Goal: Task Accomplishment & Management: Manage account settings

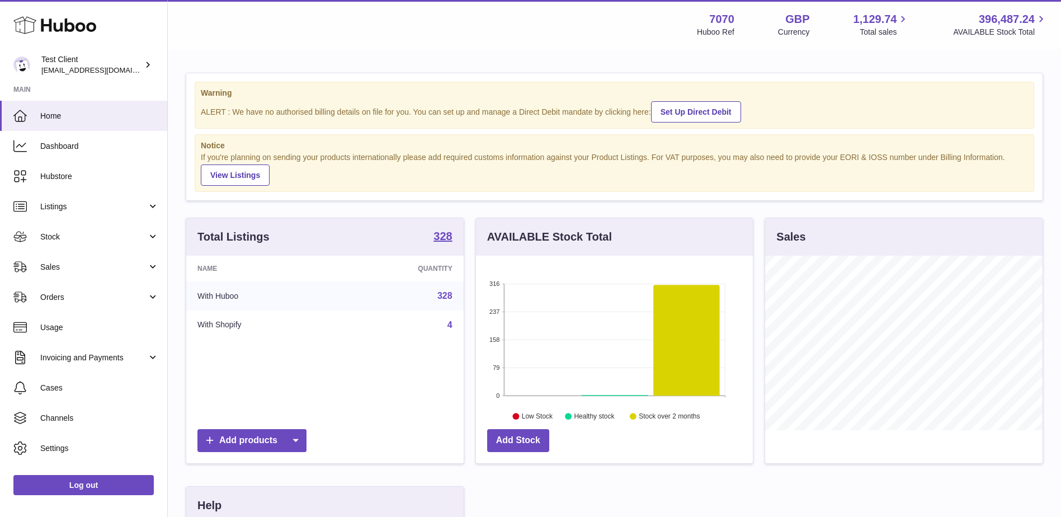
scroll to position [174, 277]
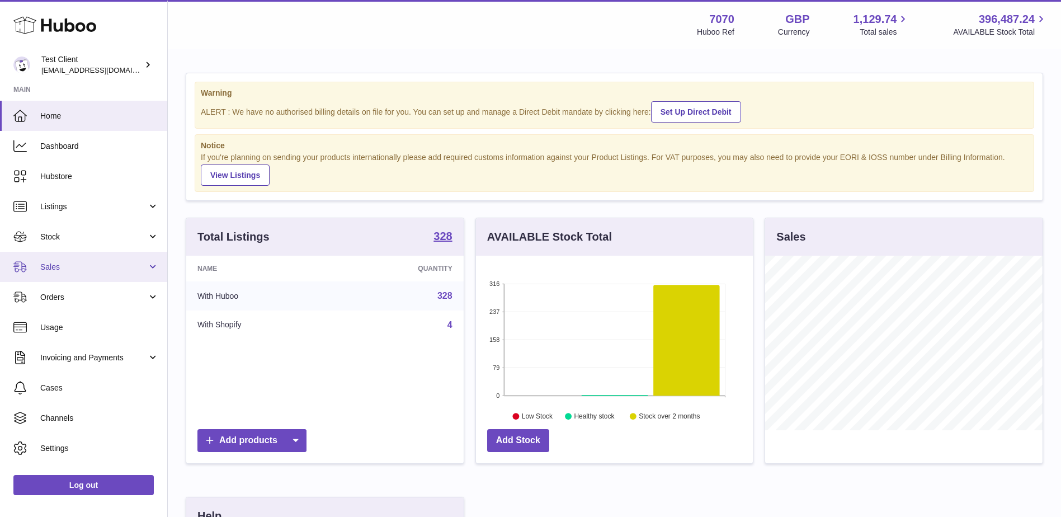
click at [104, 275] on link "Sales" at bounding box center [83, 267] width 167 height 30
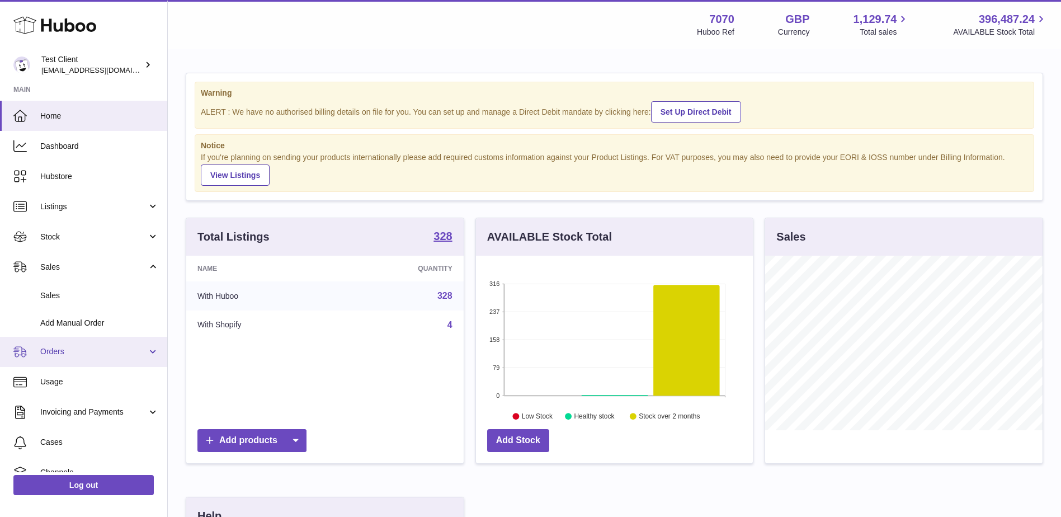
click at [118, 352] on span "Orders" at bounding box center [93, 351] width 107 height 11
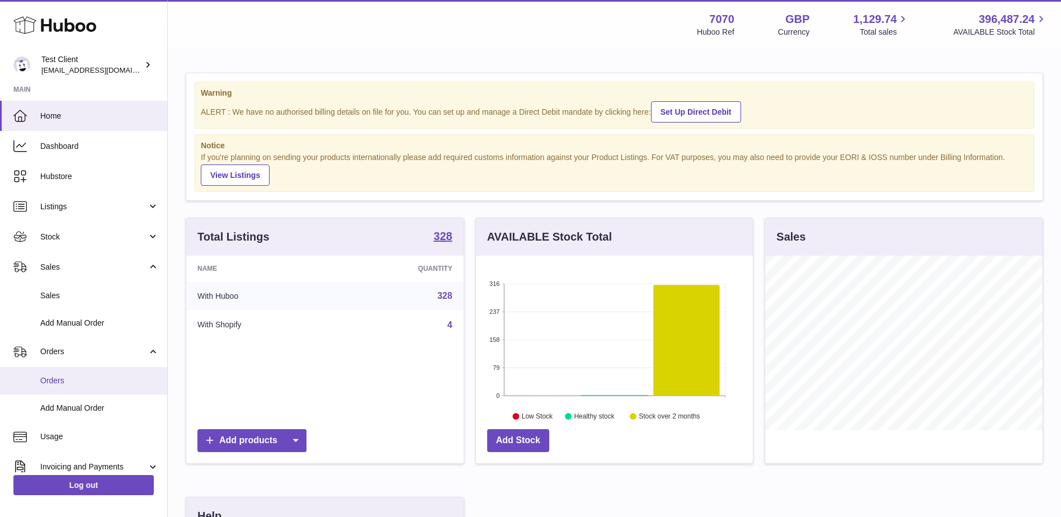
click at [91, 376] on span "Orders" at bounding box center [99, 380] width 119 height 11
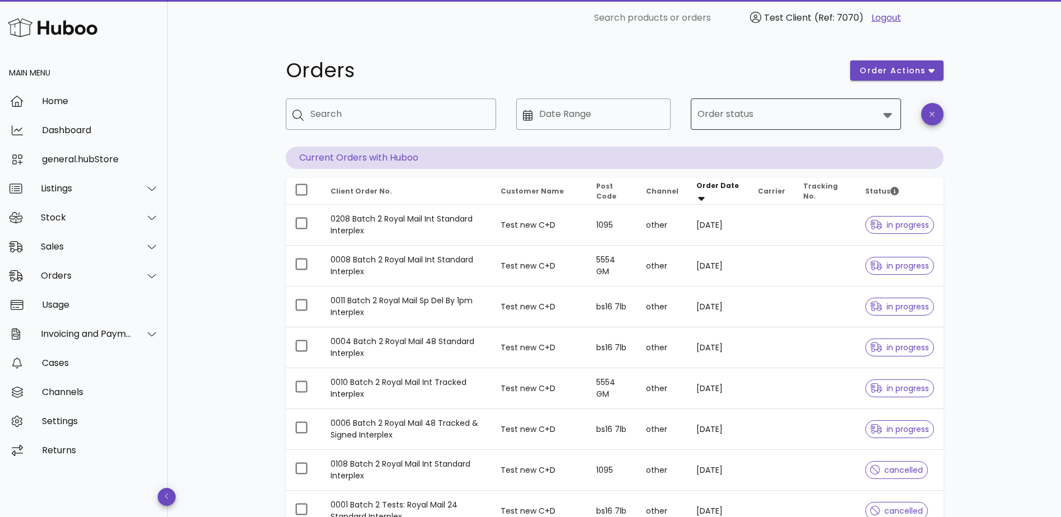
click at [812, 116] on input "Order status" at bounding box center [787, 114] width 181 height 18
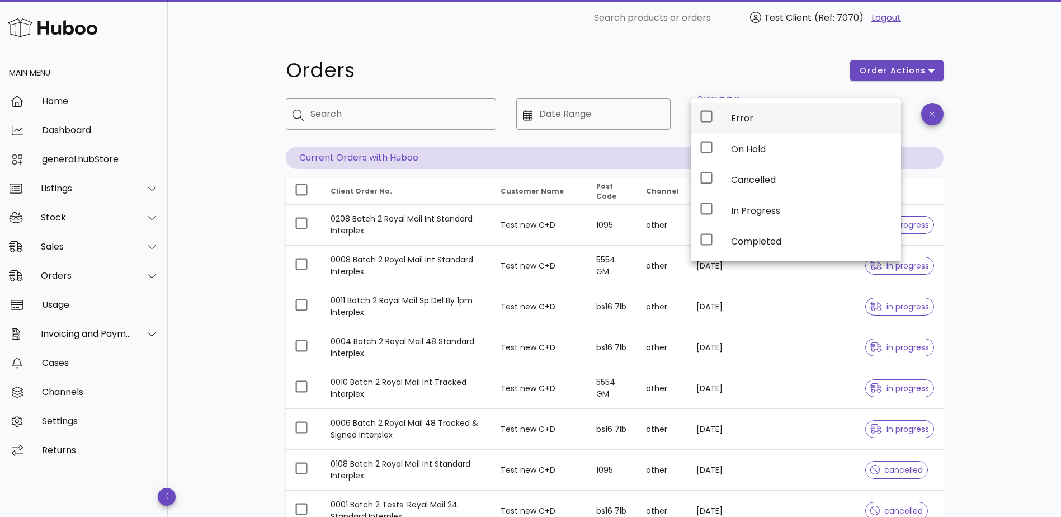
click at [752, 120] on div "Error" at bounding box center [811, 118] width 161 height 11
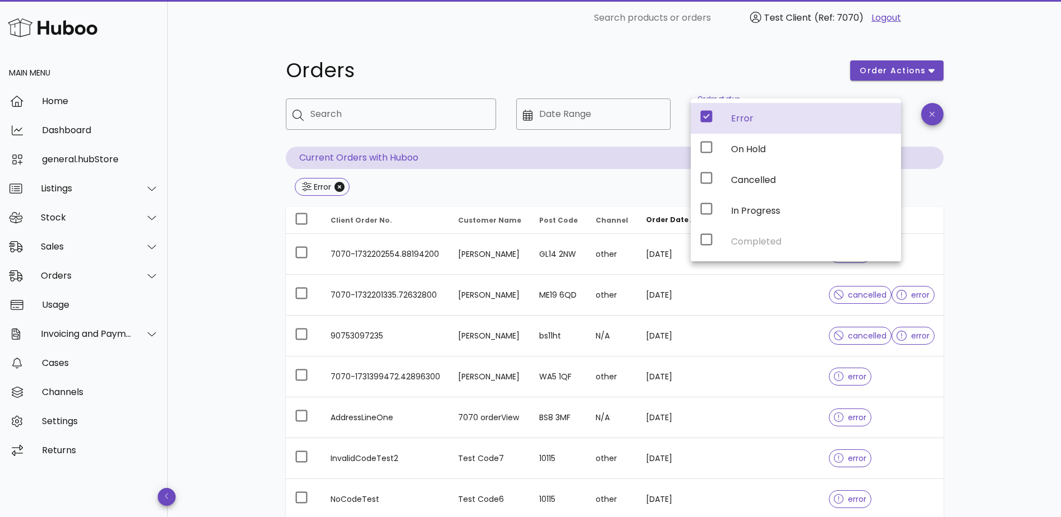
click at [248, 227] on div "Orders order actions ​ Search ​ Date Range ​ Order status Error Current Orders …" at bounding box center [614, 400] width 893 height 729
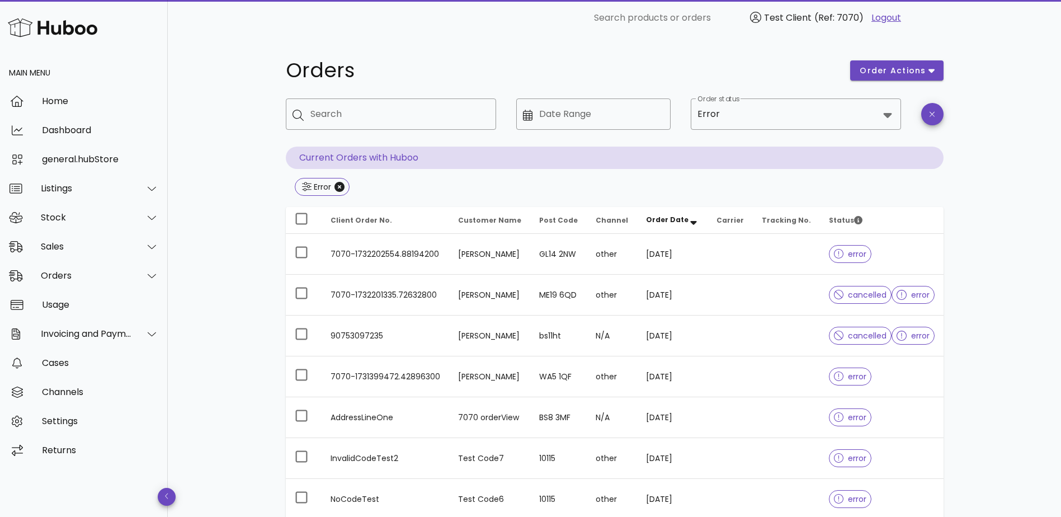
click at [508, 306] on td "[PERSON_NAME]" at bounding box center [489, 295] width 81 height 41
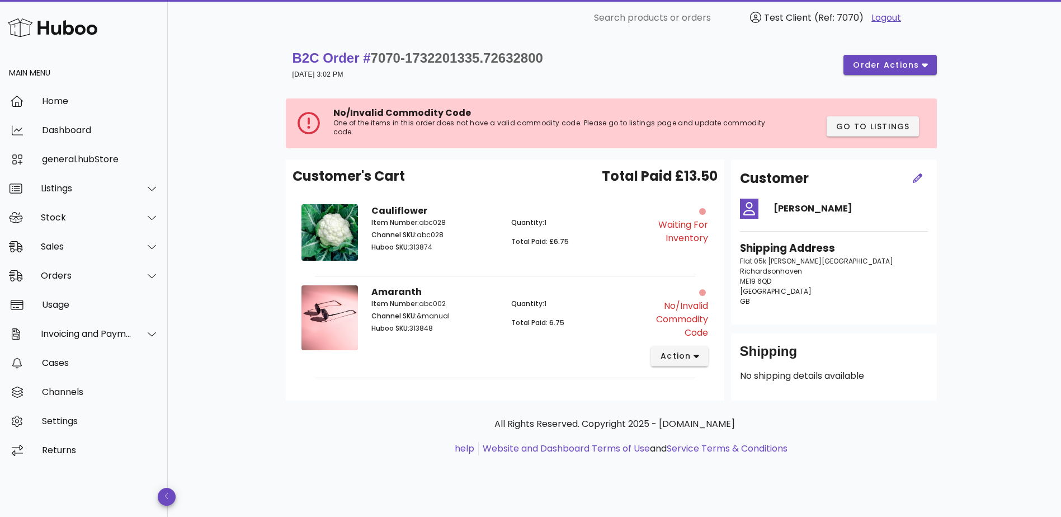
drag, startPoint x: 711, startPoint y: 241, endPoint x: 663, endPoint y: 215, distance: 54.8
click at [663, 215] on div "Waiting for Inventory" at bounding box center [680, 234] width 70 height 74
drag, startPoint x: 663, startPoint y: 215, endPoint x: 680, endPoint y: 236, distance: 27.1
click at [677, 234] on div "Waiting for Inventory" at bounding box center [676, 231] width 63 height 27
click at [705, 262] on div "Waiting for Inventory" at bounding box center [680, 234] width 70 height 74
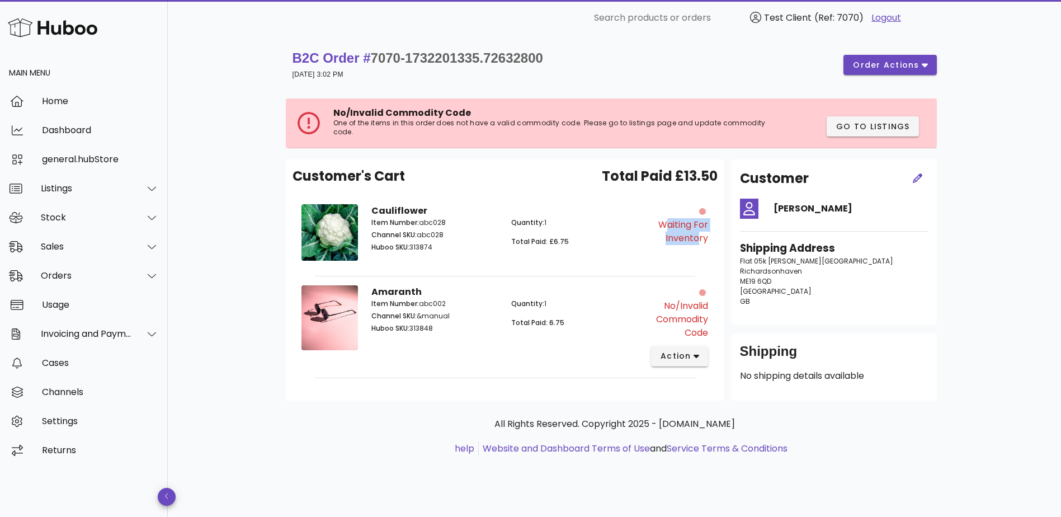
drag, startPoint x: 660, startPoint y: 222, endPoint x: 697, endPoint y: 242, distance: 41.5
click at [697, 242] on div "Waiting for Inventory" at bounding box center [676, 231] width 63 height 27
drag, startPoint x: 697, startPoint y: 242, endPoint x: 709, endPoint y: 245, distance: 12.6
click at [709, 262] on div "Waiting for Inventory" at bounding box center [680, 234] width 70 height 74
click at [691, 229] on div "Waiting for Inventory" at bounding box center [676, 231] width 63 height 27
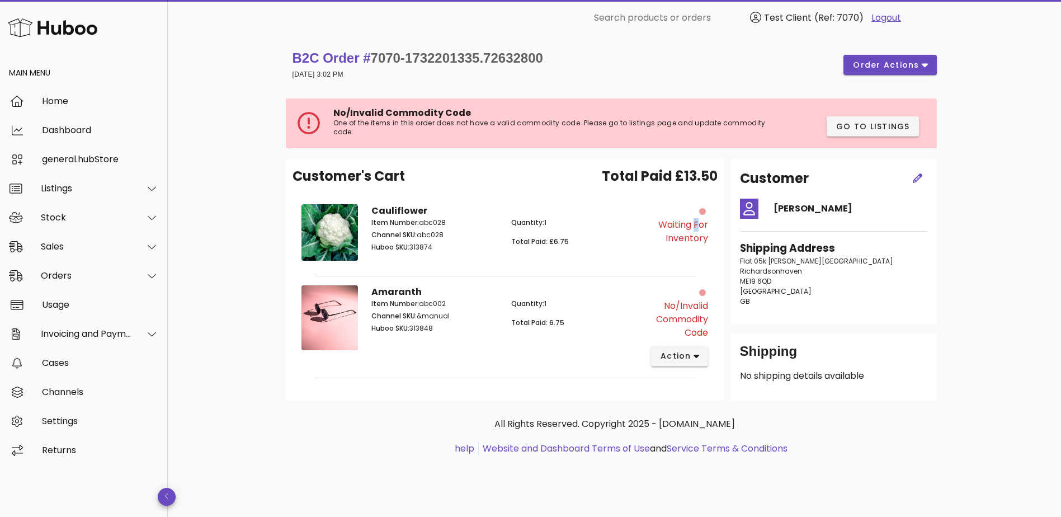
click at [691, 229] on div "Waiting for Inventory" at bounding box center [676, 231] width 63 height 27
click at [697, 244] on div "Waiting for Inventory" at bounding box center [676, 231] width 63 height 27
click at [712, 247] on div "Waiting for Inventory" at bounding box center [680, 234] width 70 height 74
drag, startPoint x: 712, startPoint y: 242, endPoint x: 669, endPoint y: 224, distance: 47.1
click at [669, 224] on div "Waiting for Inventory" at bounding box center [680, 234] width 70 height 74
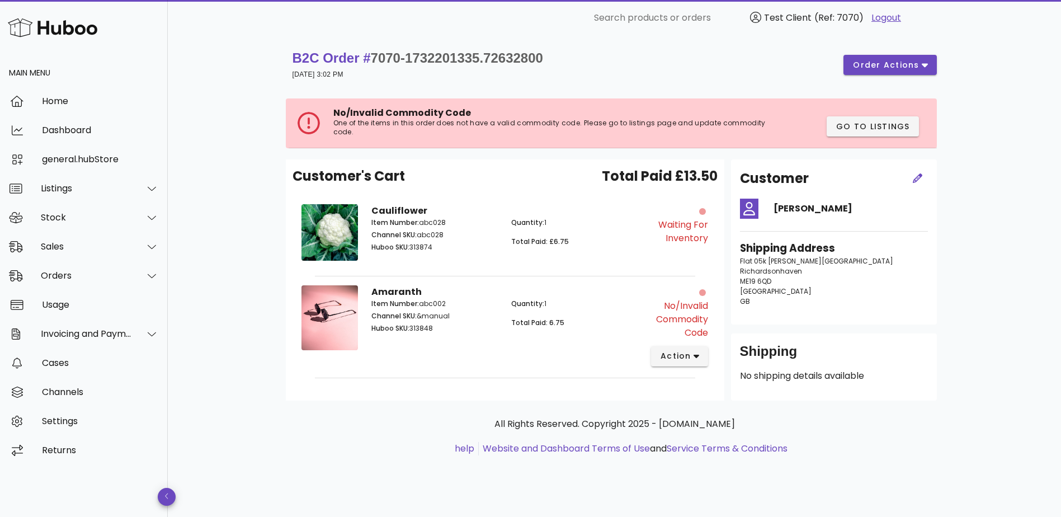
drag, startPoint x: 669, startPoint y: 224, endPoint x: 678, endPoint y: 252, distance: 28.8
click at [674, 248] on div "Waiting for Inventory" at bounding box center [680, 234] width 70 height 74
click at [676, 356] on span "action" at bounding box center [675, 356] width 31 height 12
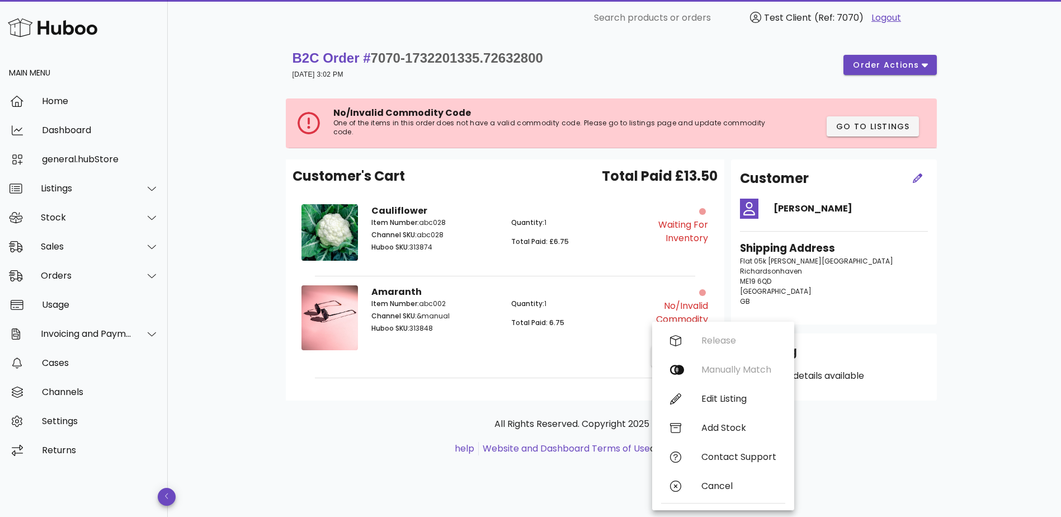
click at [616, 346] on div "Amaranth Item Number: abc002 Channel SKU: &manual Huboo SKU: 313848 Quantity: 1…" at bounding box center [505, 325] width 280 height 94
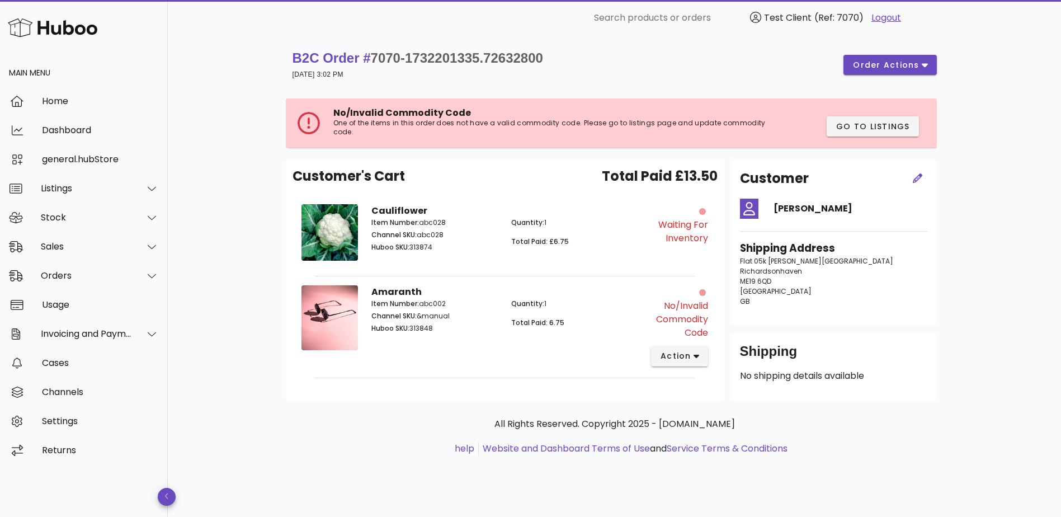
drag, startPoint x: 708, startPoint y: 332, endPoint x: 671, endPoint y: 305, distance: 46.1
click at [671, 305] on div "No/Invalid Commodity Code action" at bounding box center [680, 325] width 70 height 94
drag, startPoint x: 671, startPoint y: 305, endPoint x: 676, endPoint y: 328, distance: 23.5
click at [676, 328] on div "No/Invalid Commodity Code" at bounding box center [676, 319] width 63 height 40
click at [688, 353] on span "action" at bounding box center [675, 356] width 31 height 12
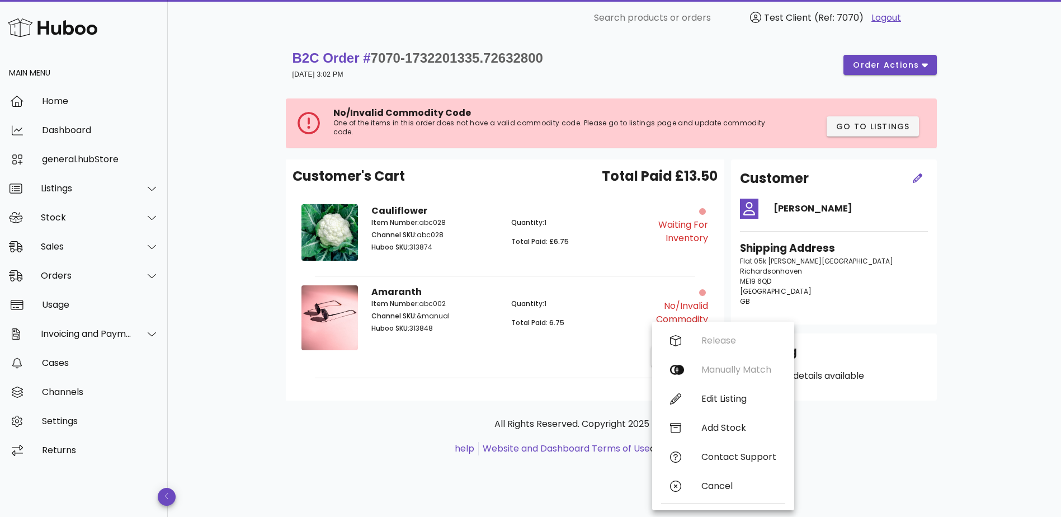
click at [588, 361] on div "Amaranth Item Number: abc002 Channel SKU: &manual Huboo SKU: 313848 Quantity: 1…" at bounding box center [505, 325] width 280 height 94
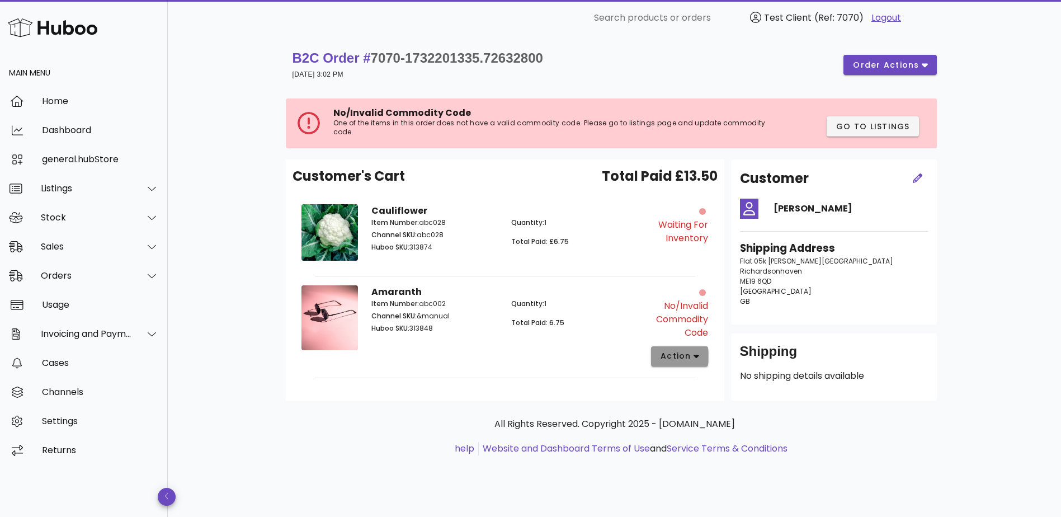
click at [691, 351] on span "action" at bounding box center [675, 356] width 31 height 12
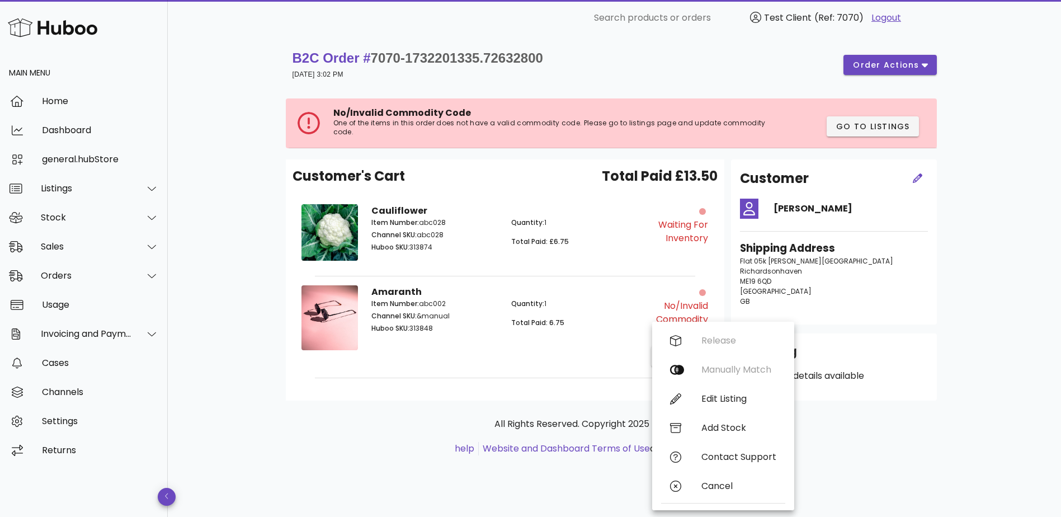
click at [586, 345] on div "Amaranth Item Number: abc002 Channel SKU: &manual Huboo SKU: 313848 Quantity: 1…" at bounding box center [505, 325] width 280 height 94
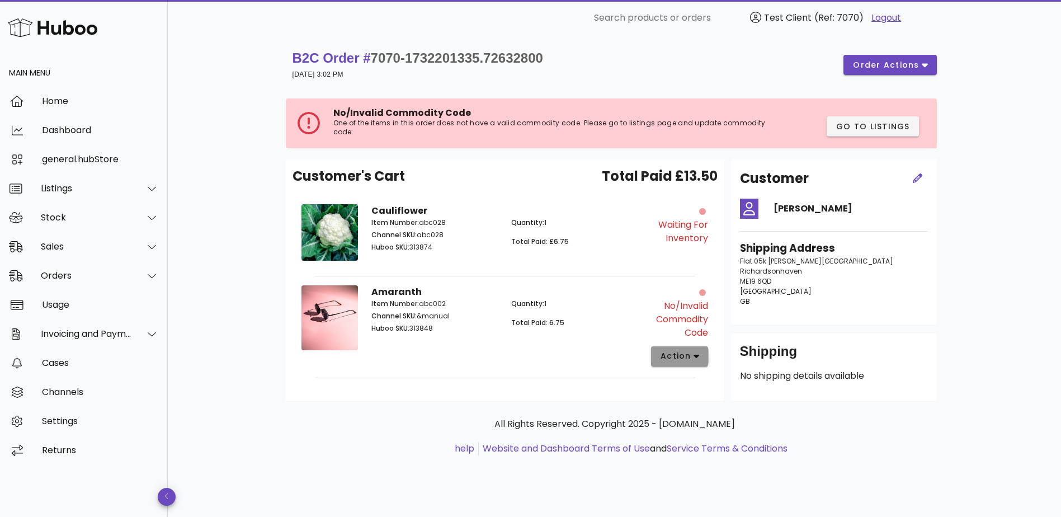
click at [682, 351] on span "action" at bounding box center [675, 356] width 31 height 12
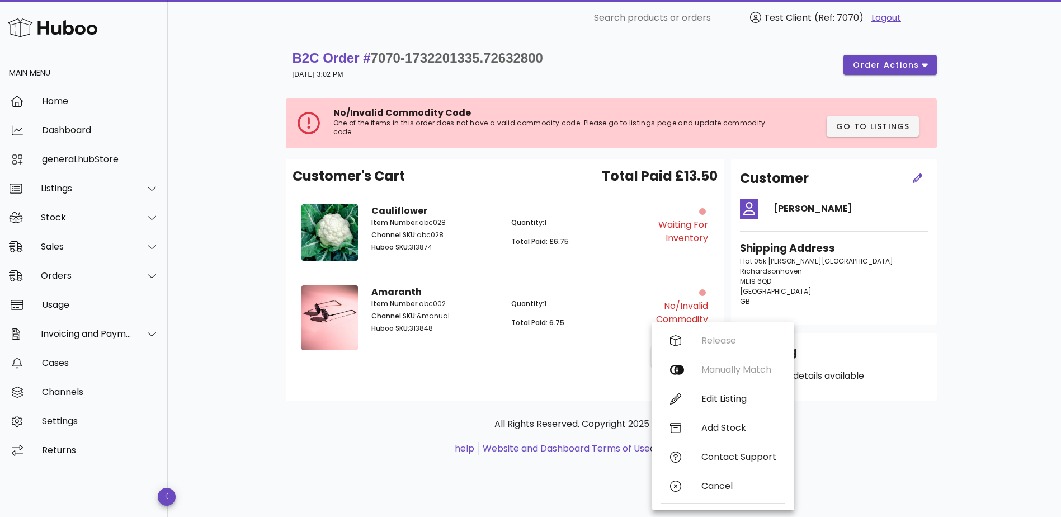
click at [584, 361] on div "Amaranth Item Number: abc002 Channel SKU: &manual Huboo SKU: 313848 Quantity: 1…" at bounding box center [505, 325] width 280 height 94
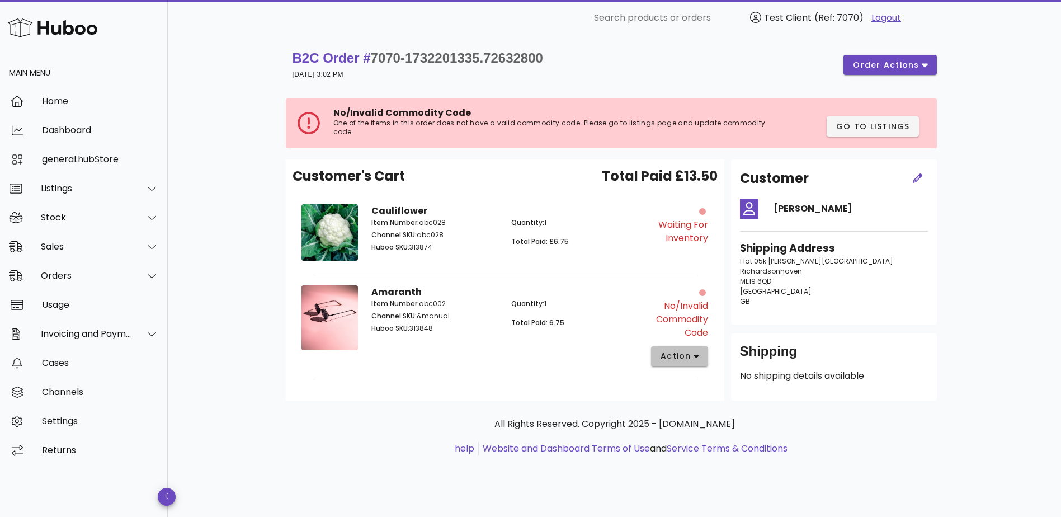
click at [679, 349] on button "action" at bounding box center [680, 356] width 58 height 20
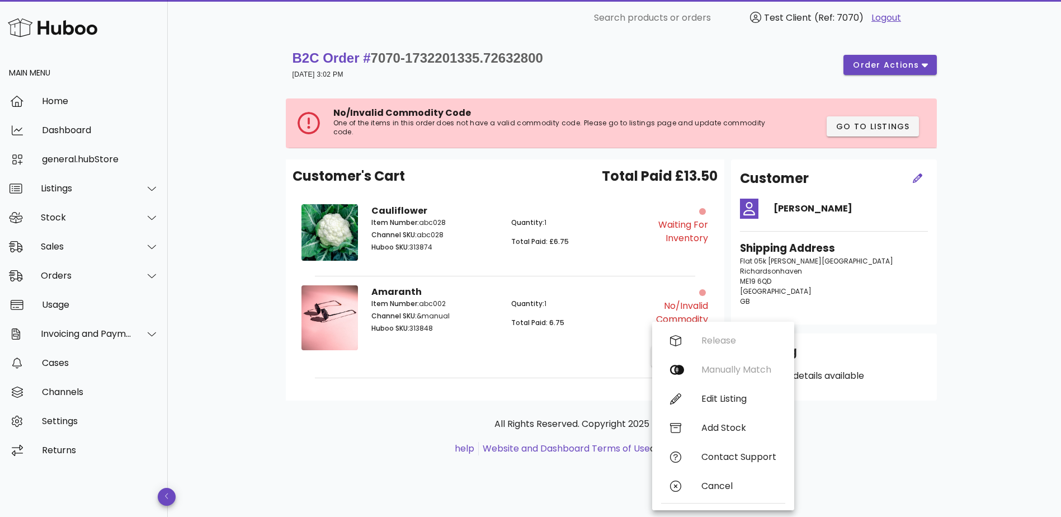
click at [613, 306] on p "Quantity: 1" at bounding box center [574, 304] width 127 height 10
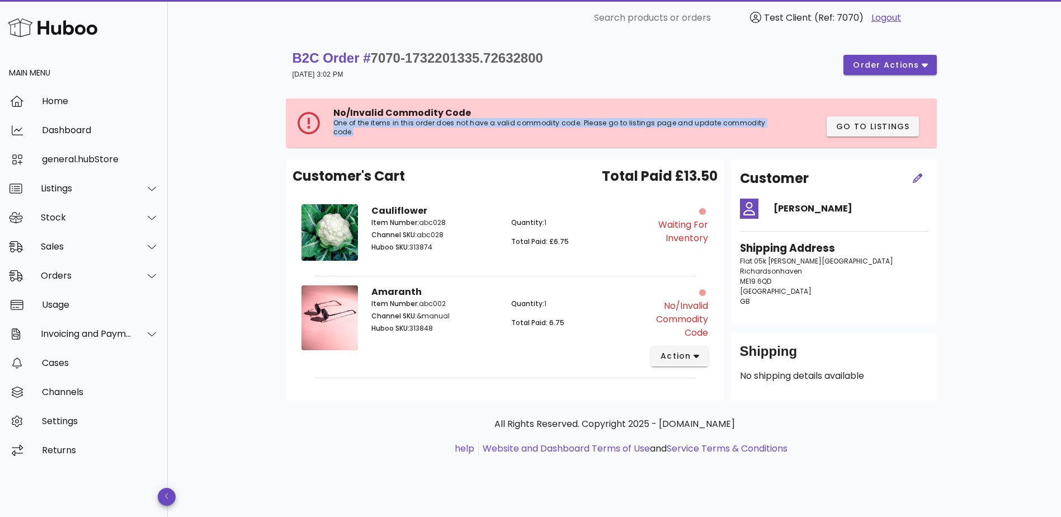
drag, startPoint x: 357, startPoint y: 131, endPoint x: 327, endPoint y: 125, distance: 30.8
click at [327, 125] on div "No/Invalid Commodity Code One of the items in this order does not have a valid …" at bounding box center [534, 122] width 474 height 31
drag, startPoint x: 327, startPoint y: 125, endPoint x: 374, endPoint y: 138, distance: 49.2
click at [374, 138] on div "No/Invalid Commodity Code One of the items in this order does not have a valid …" at bounding box center [552, 122] width 438 height 31
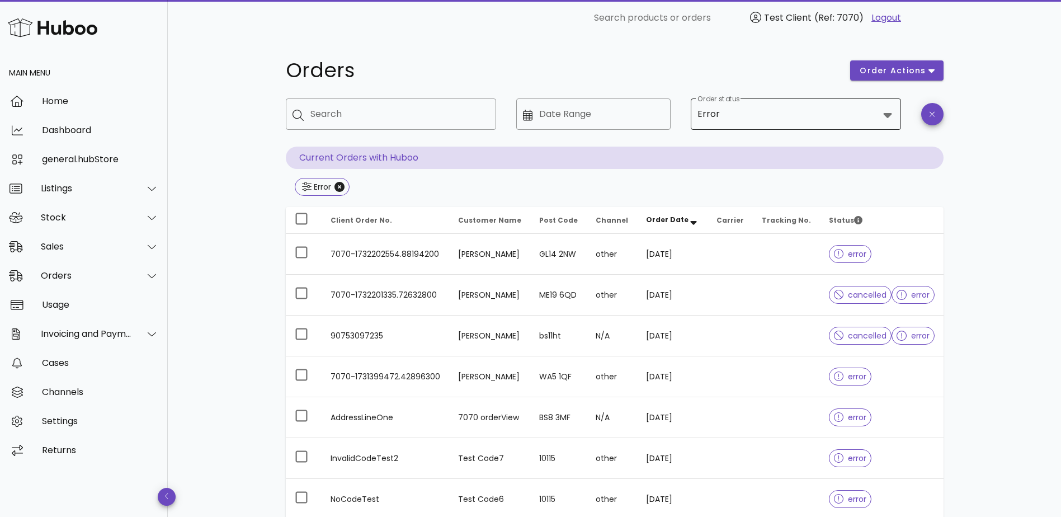
click at [889, 115] on icon at bounding box center [887, 114] width 13 height 13
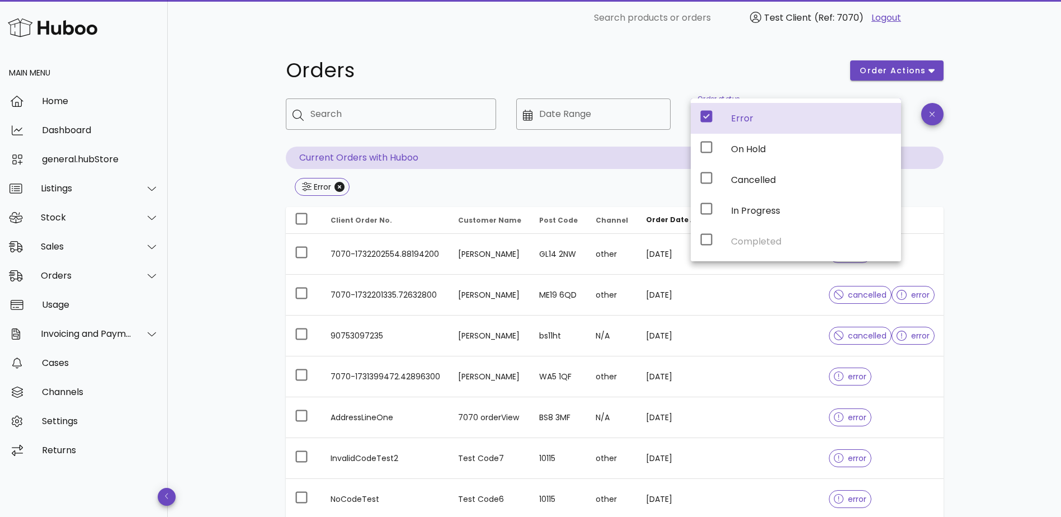
click at [1000, 245] on div "Orders order actions ​ Search ​ Date Range ​ Order status Error Current Orders …" at bounding box center [614, 400] width 893 height 729
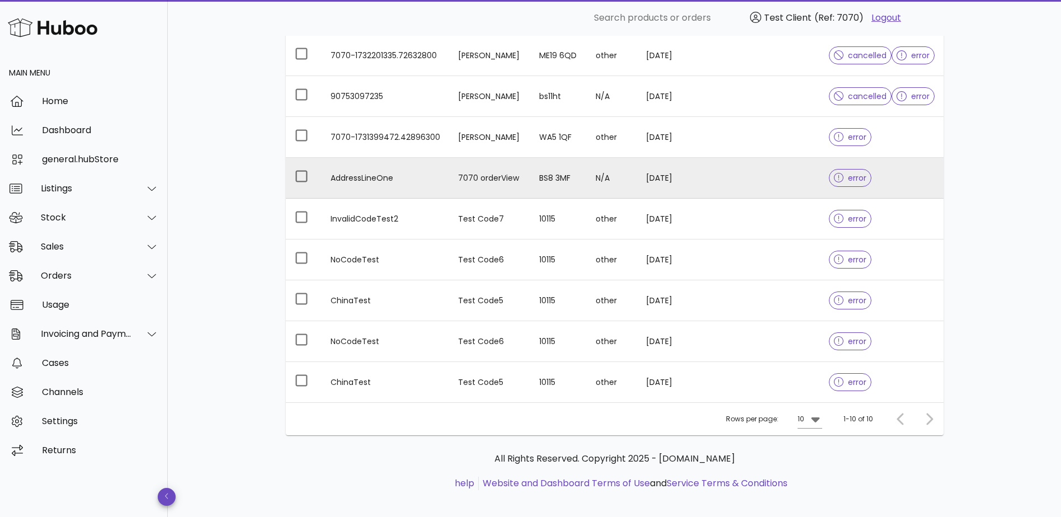
scroll to position [248, 0]
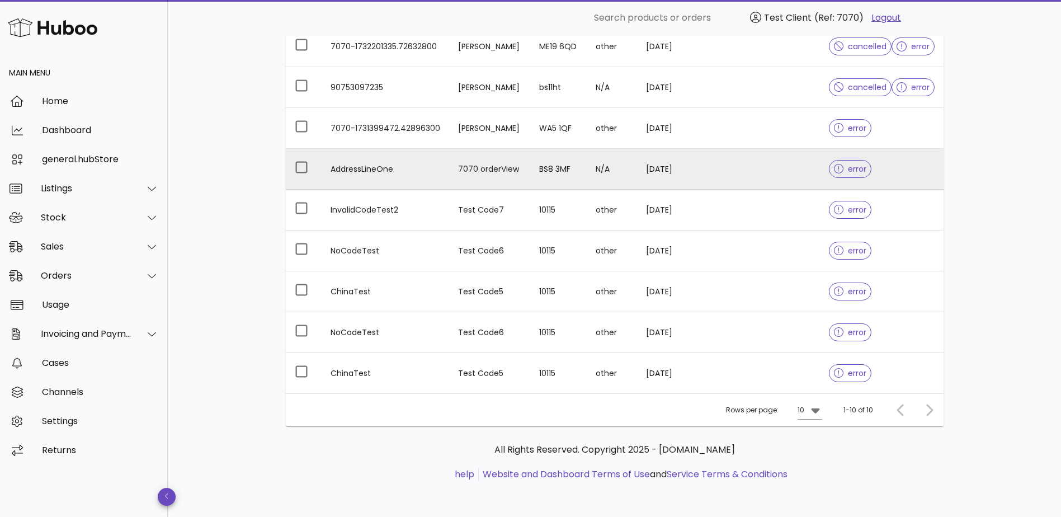
click at [408, 165] on td "AddressLineOne" at bounding box center [385, 169] width 127 height 41
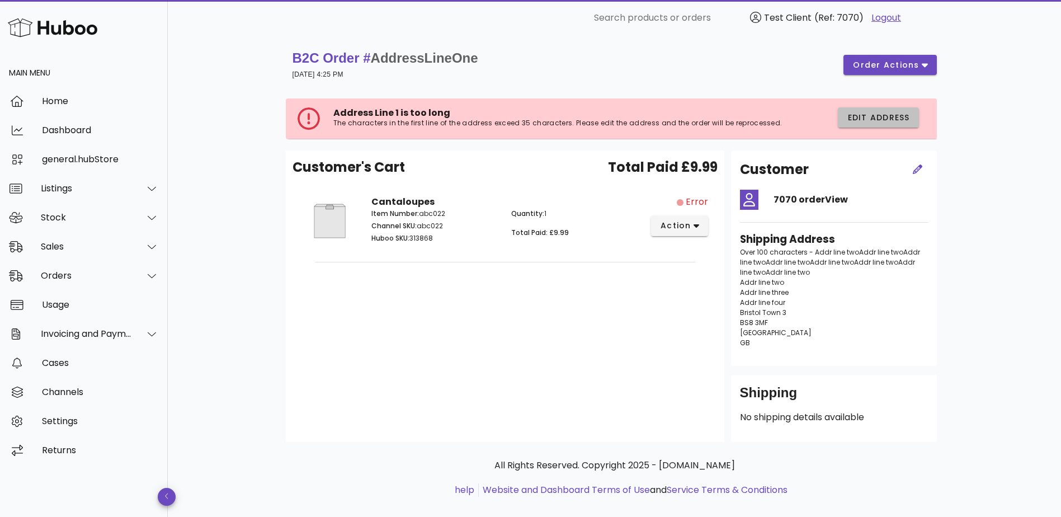
click at [856, 117] on span "Edit Address" at bounding box center [878, 118] width 63 height 12
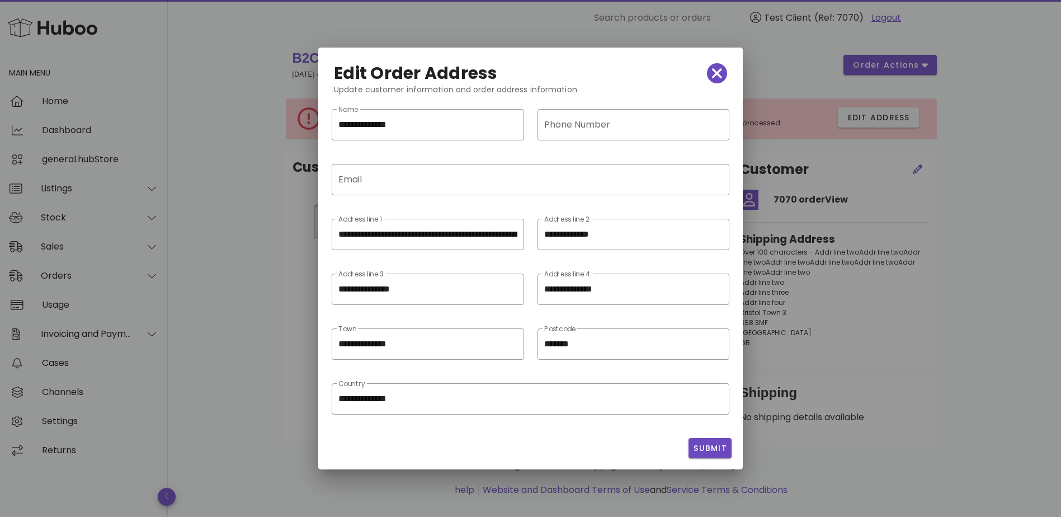
click at [848, 127] on div at bounding box center [530, 258] width 1061 height 517
click at [715, 73] on icon "button" at bounding box center [717, 73] width 10 height 10
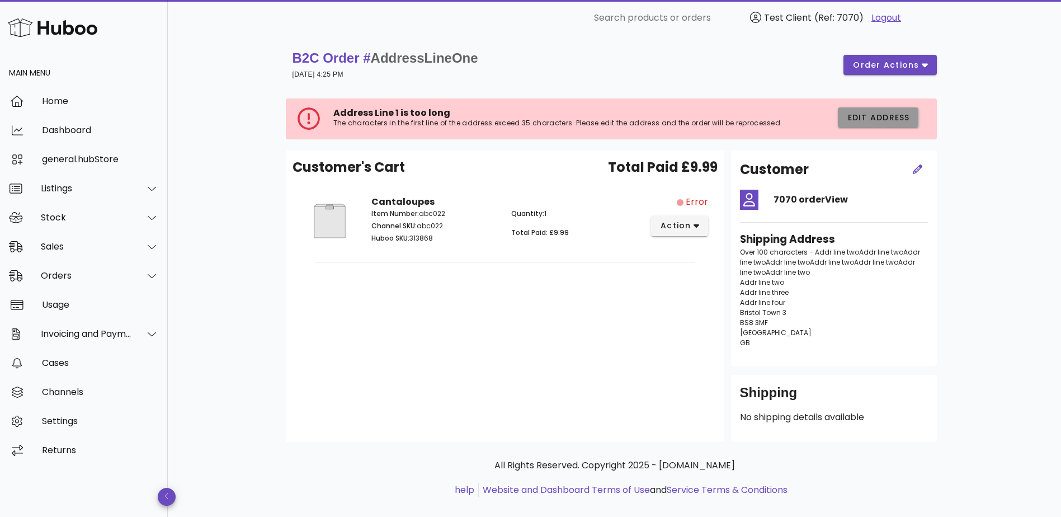
click at [842, 117] on button "Edit Address" at bounding box center [878, 117] width 81 height 20
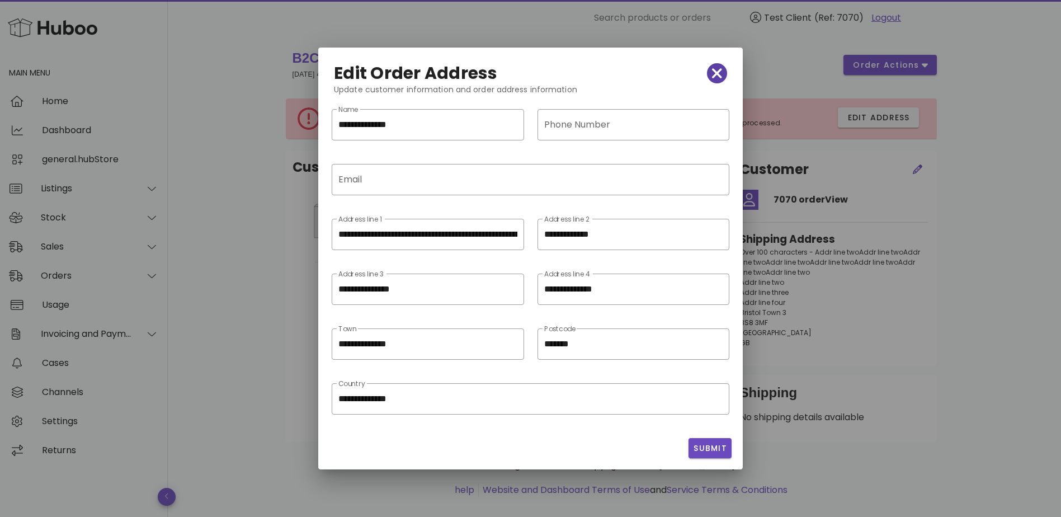
click at [715, 75] on icon "button" at bounding box center [717, 73] width 10 height 16
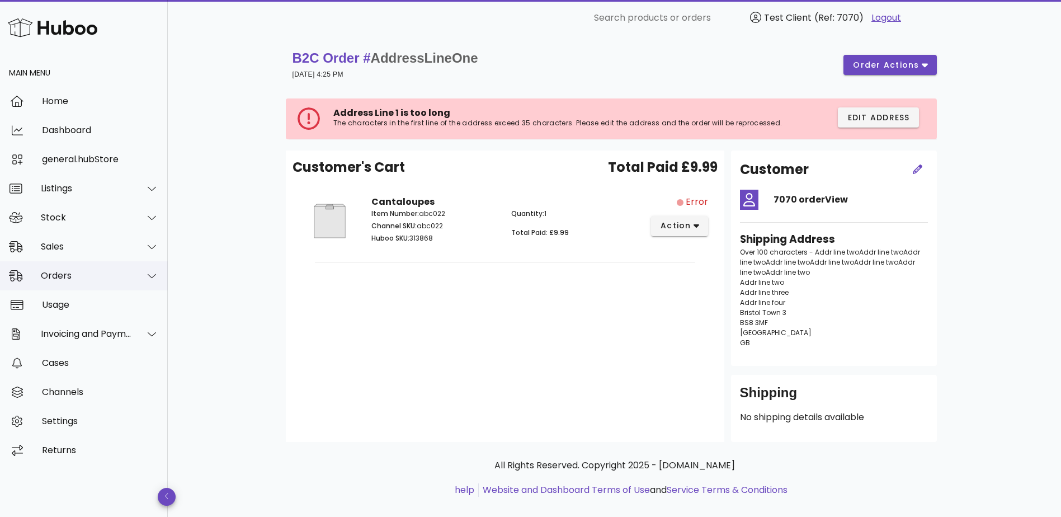
click at [73, 265] on div "Orders" at bounding box center [84, 275] width 168 height 29
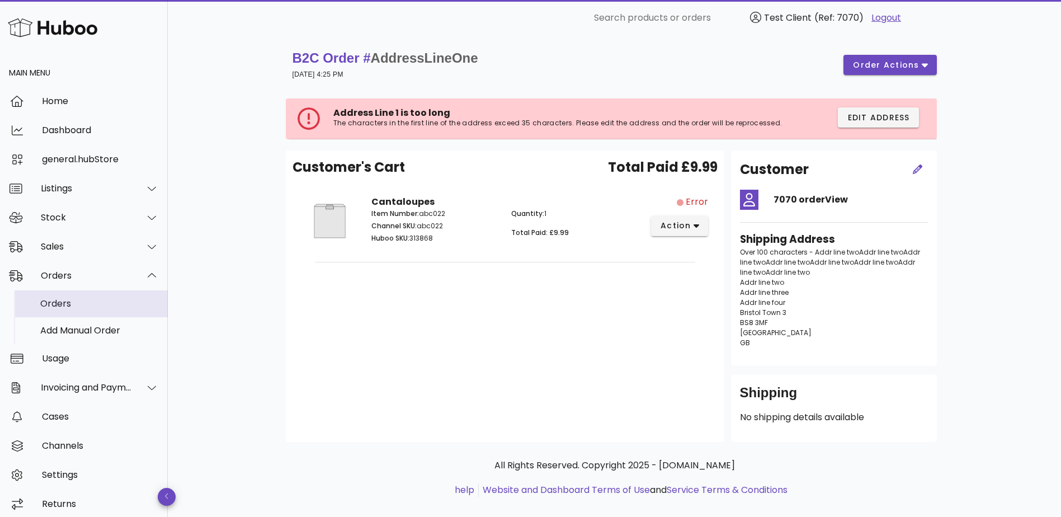
click at [78, 300] on div "Orders" at bounding box center [99, 303] width 119 height 11
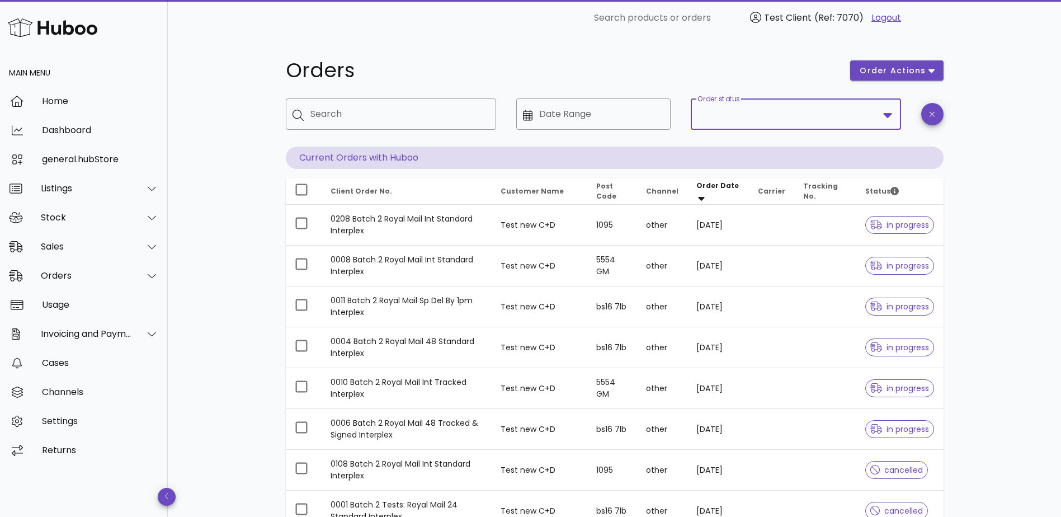
click at [819, 106] on input "Order status" at bounding box center [787, 114] width 181 height 18
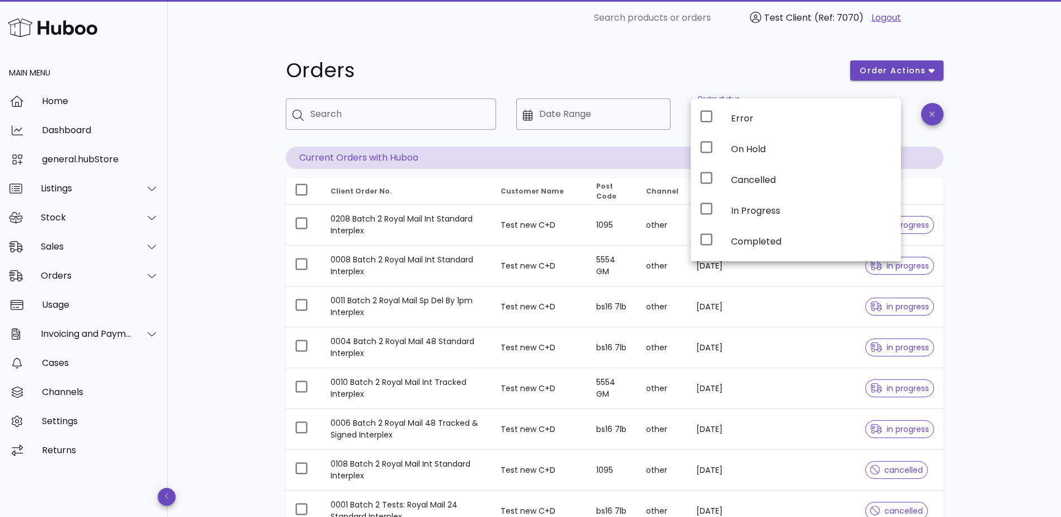
drag, startPoint x: 232, startPoint y: 169, endPoint x: 272, endPoint y: 185, distance: 42.5
click at [232, 169] on div "Orders order actions ​ Search ​ Date Range ​ Order status Current Orders with H…" at bounding box center [614, 386] width 893 height 700
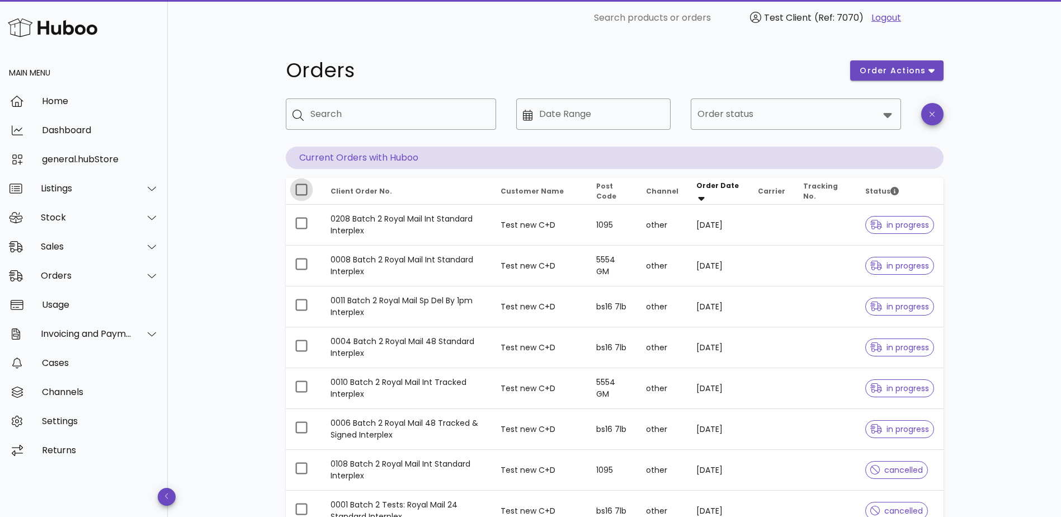
click at [302, 187] on div at bounding box center [301, 189] width 19 height 19
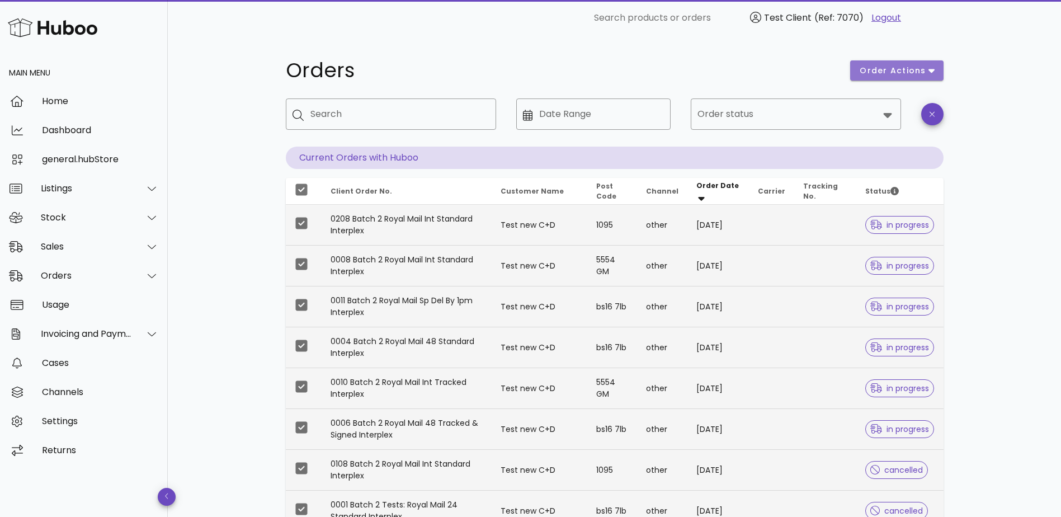
click at [898, 73] on span "order actions" at bounding box center [892, 71] width 67 height 12
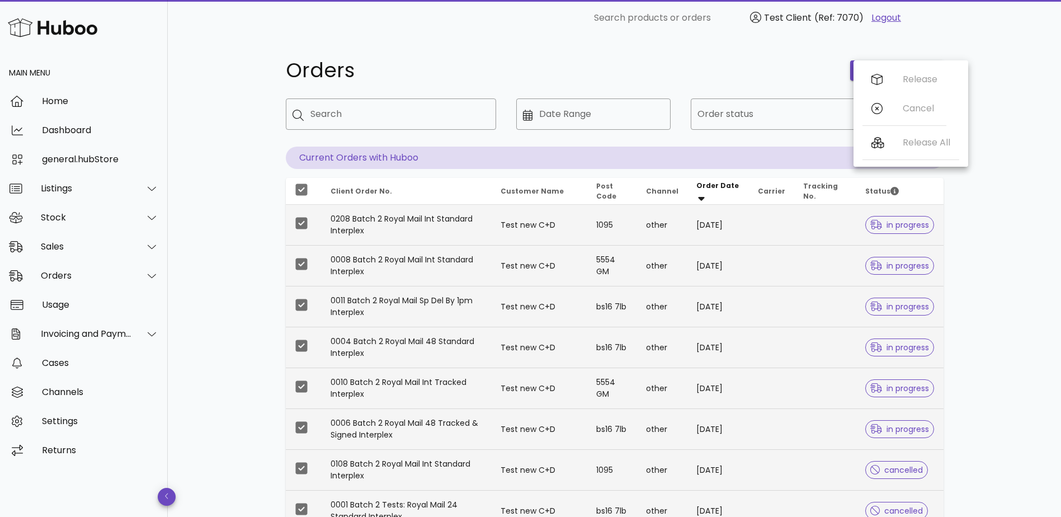
click at [991, 140] on div "Orders order actions ​ Search ​ Date Range ​ Order status Current Orders with H…" at bounding box center [614, 386] width 893 height 700
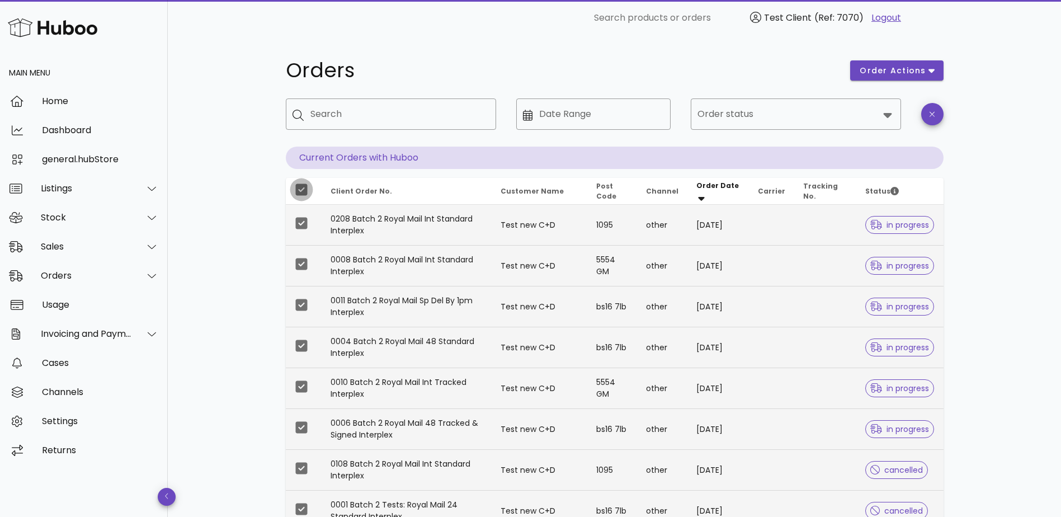
click at [296, 188] on div at bounding box center [301, 189] width 19 height 19
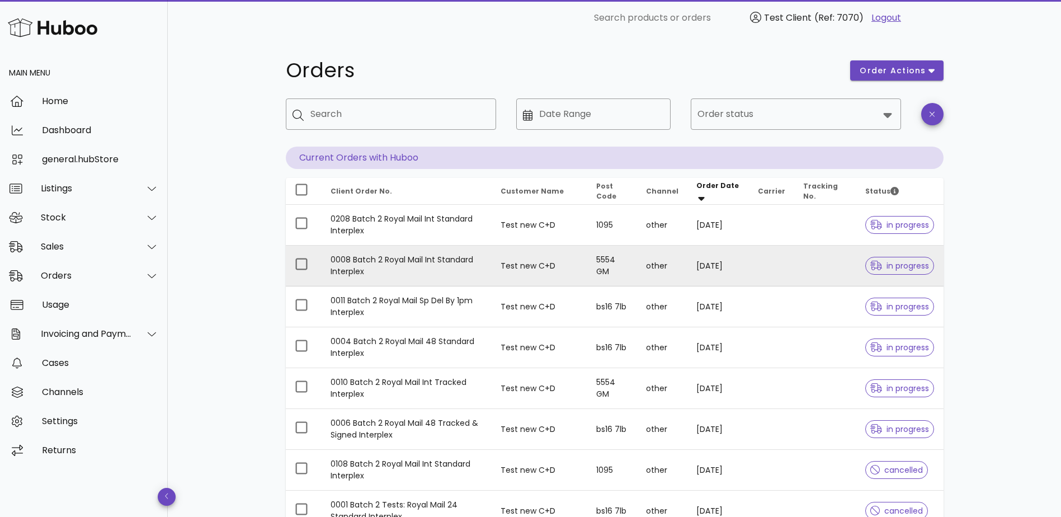
click at [748, 264] on td "[DATE]" at bounding box center [717, 265] width 61 height 41
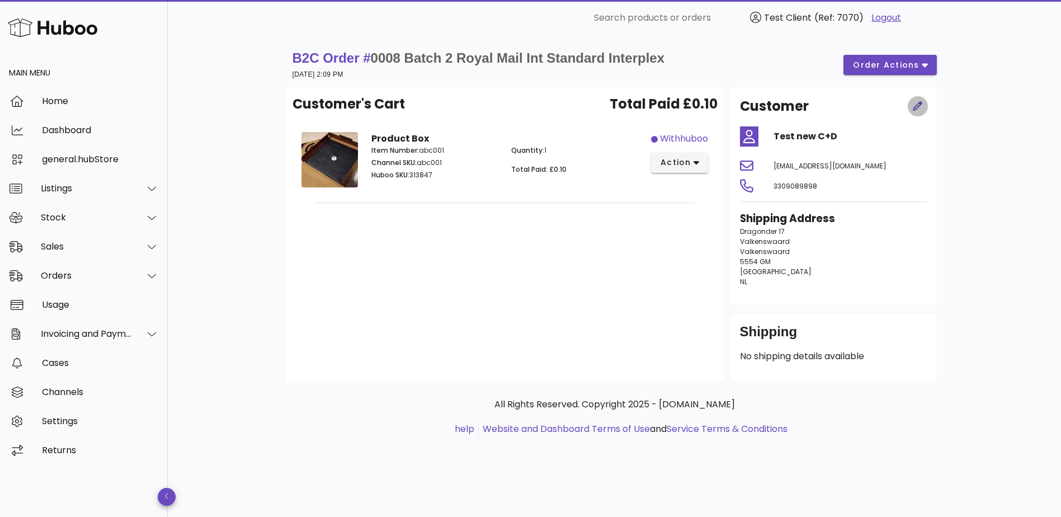
click at [920, 97] on button "button" at bounding box center [917, 106] width 20 height 20
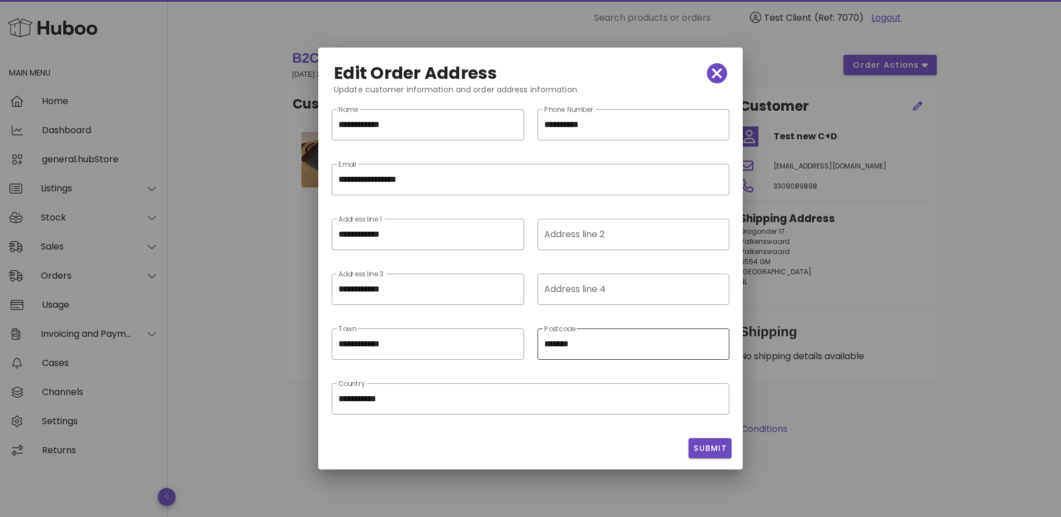
drag, startPoint x: 618, startPoint y: 353, endPoint x: 619, endPoint y: 343, distance: 9.6
click at [618, 351] on div "Postcode *******" at bounding box center [633, 343] width 178 height 31
drag, startPoint x: 628, startPoint y: 297, endPoint x: 555, endPoint y: 295, distance: 73.3
click at [628, 297] on input "Address line 4" at bounding box center [632, 289] width 176 height 18
click at [447, 292] on input "**********" at bounding box center [419, 289] width 163 height 18
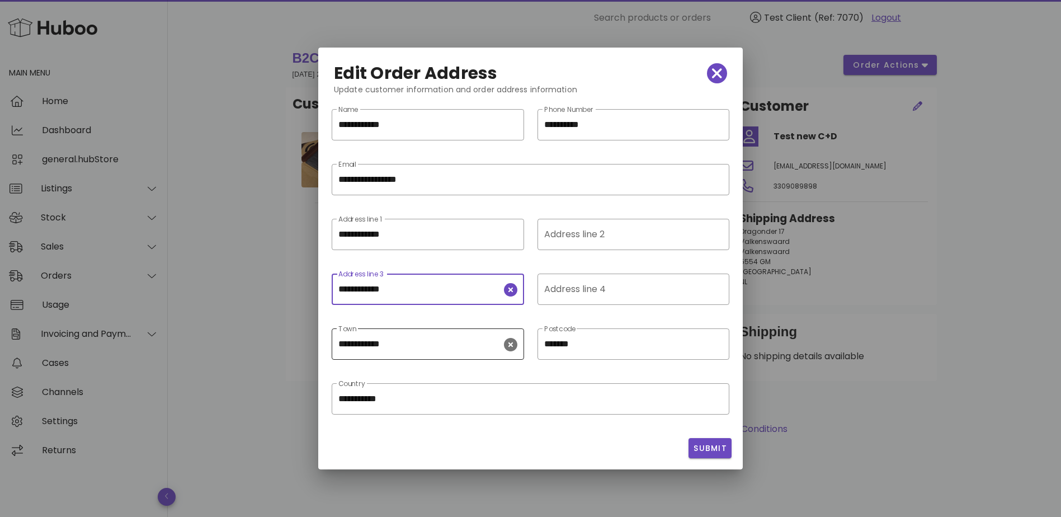
click at [441, 335] on input "**********" at bounding box center [419, 344] width 163 height 18
click at [426, 395] on input "**********" at bounding box center [530, 399] width 384 height 18
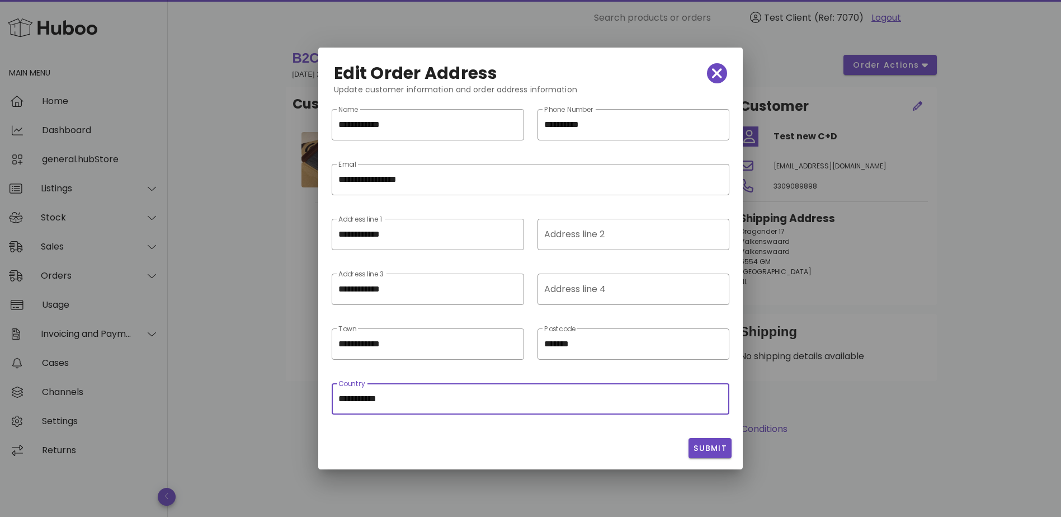
click at [424, 398] on input "**********" at bounding box center [530, 399] width 384 height 18
drag, startPoint x: 424, startPoint y: 398, endPoint x: 414, endPoint y: 399, distance: 10.6
click at [414, 399] on input "**********" at bounding box center [530, 399] width 384 height 18
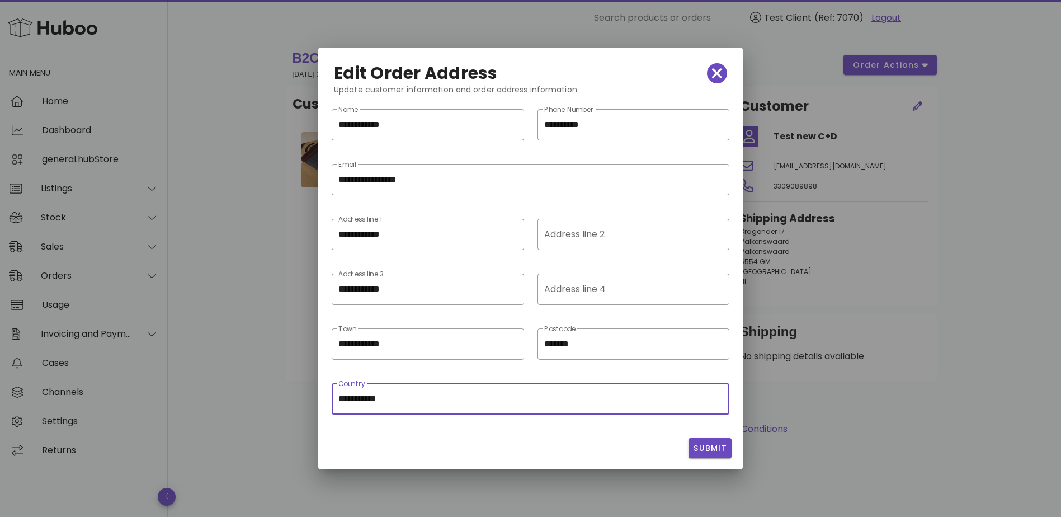
drag, startPoint x: 408, startPoint y: 398, endPoint x: 412, endPoint y: 385, distance: 13.3
click at [408, 399] on input "**********" at bounding box center [530, 399] width 384 height 18
click at [428, 349] on input "**********" at bounding box center [419, 344] width 163 height 18
click at [535, 177] on input "**********" at bounding box center [530, 180] width 384 height 18
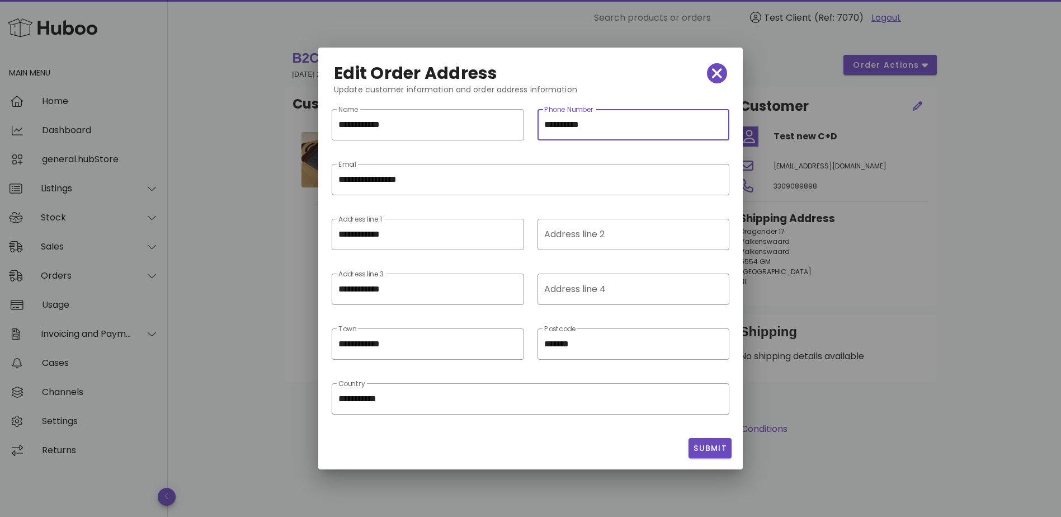
click at [625, 122] on input "**********" at bounding box center [633, 125] width 178 height 18
click at [448, 122] on input "**********" at bounding box center [427, 125] width 178 height 18
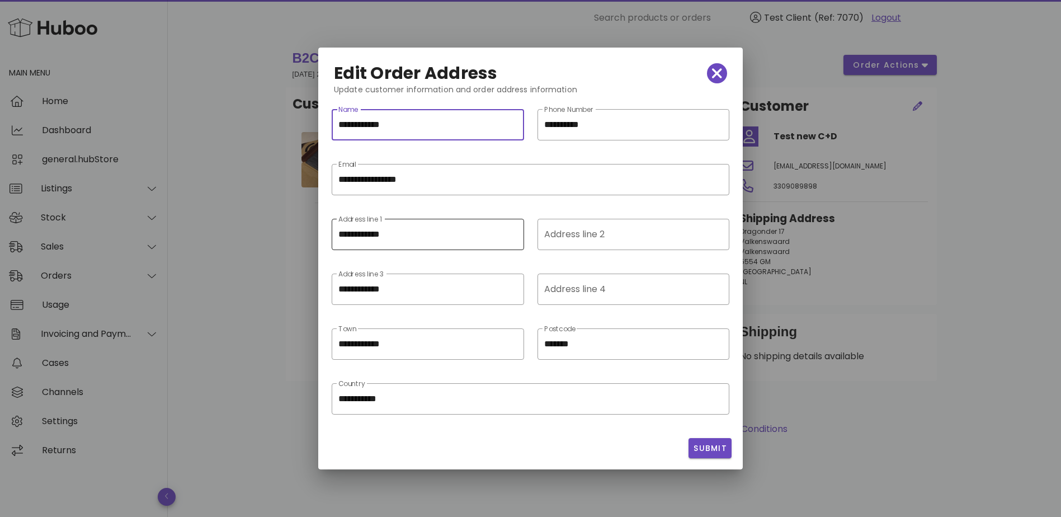
click at [446, 234] on input "**********" at bounding box center [427, 234] width 178 height 18
click at [589, 233] on div "Address line 2" at bounding box center [632, 234] width 176 height 31
click at [539, 286] on div "​ Address line 4" at bounding box center [633, 288] width 192 height 31
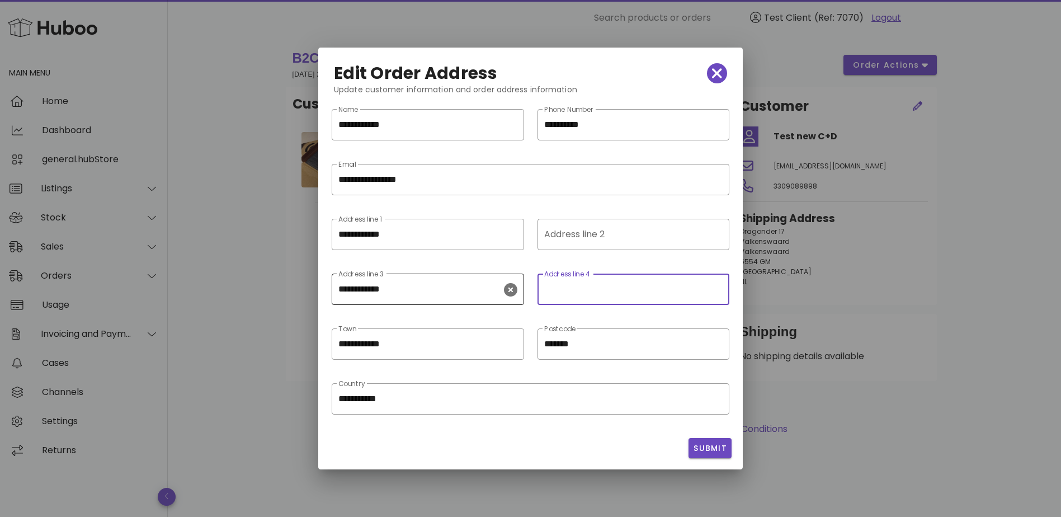
click at [466, 288] on input "**********" at bounding box center [419, 289] width 163 height 18
click at [453, 336] on input "**********" at bounding box center [419, 344] width 163 height 18
click at [616, 341] on input "*******" at bounding box center [633, 344] width 178 height 18
click at [679, 75] on div "Edit Order Address" at bounding box center [530, 73] width 411 height 38
click at [717, 73] on icon "button" at bounding box center [717, 73] width 10 height 10
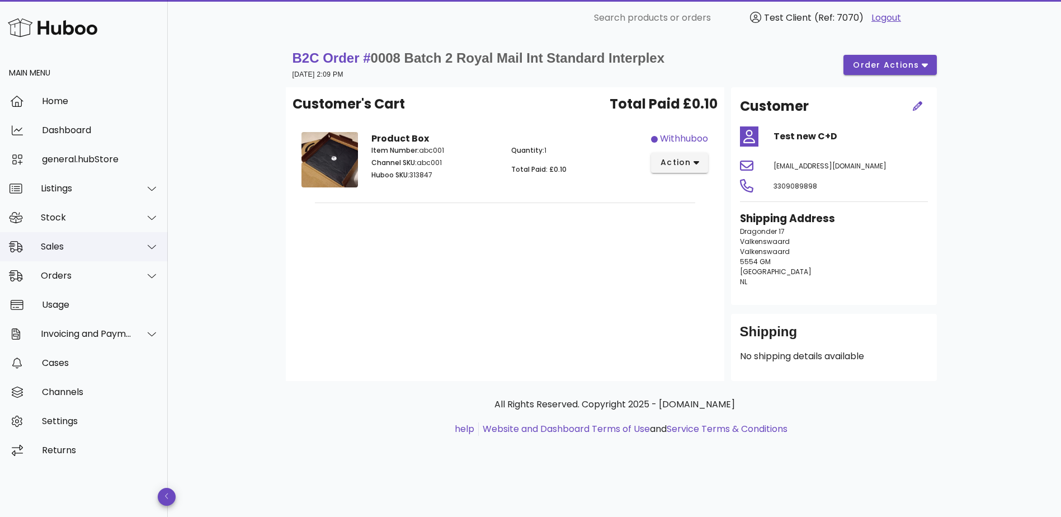
click at [113, 245] on div "Sales" at bounding box center [86, 246] width 91 height 11
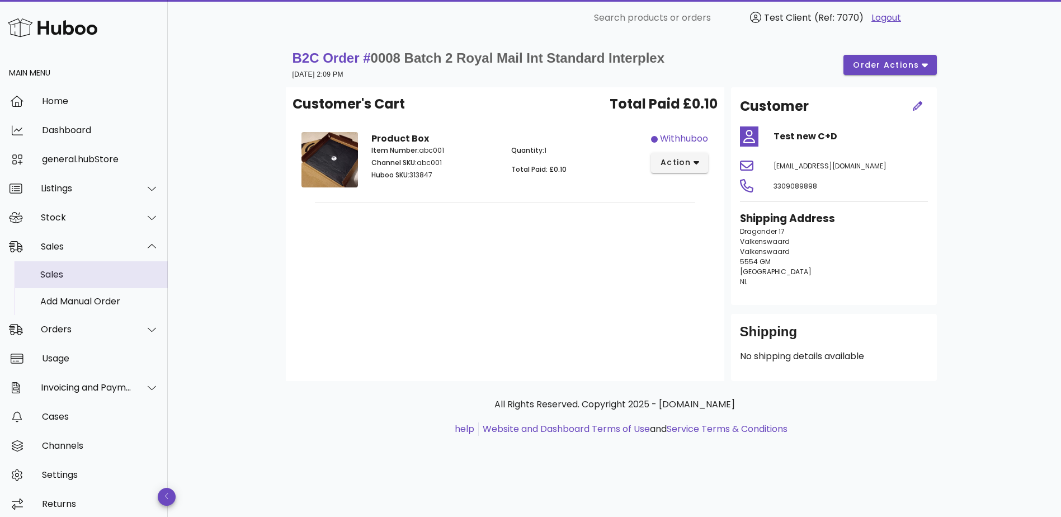
click at [131, 273] on div "Sales" at bounding box center [99, 274] width 119 height 11
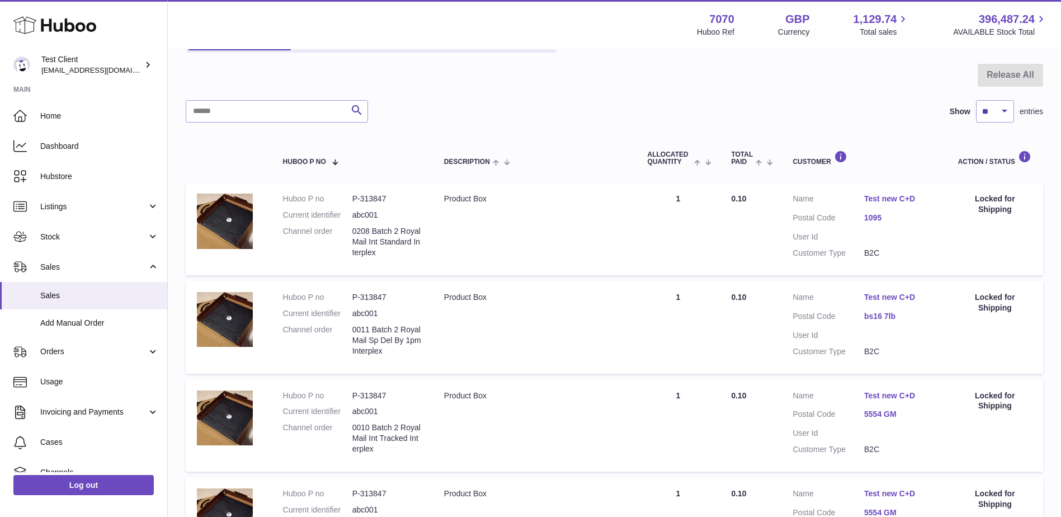
scroll to position [112, 0]
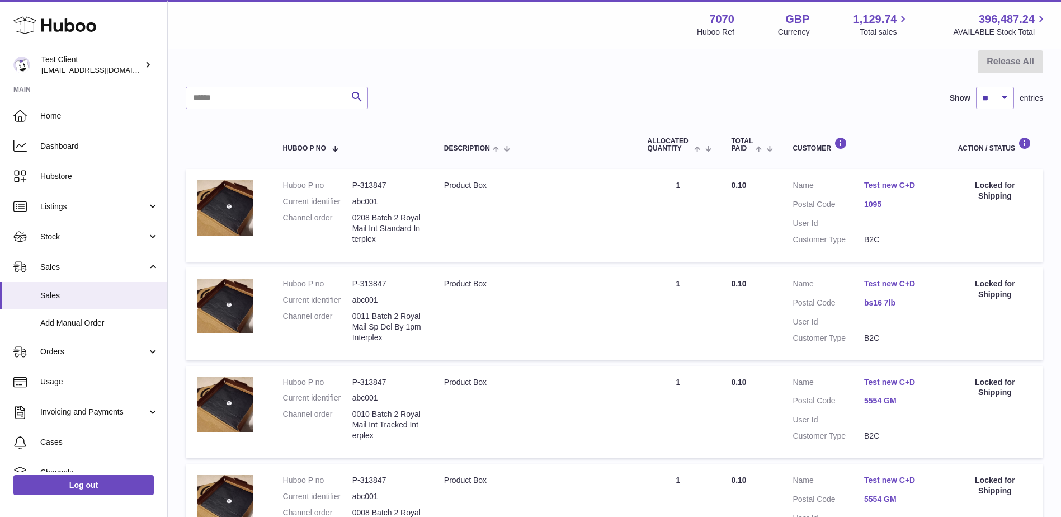
click at [886, 302] on link "bs16 7lb" at bounding box center [900, 302] width 72 height 11
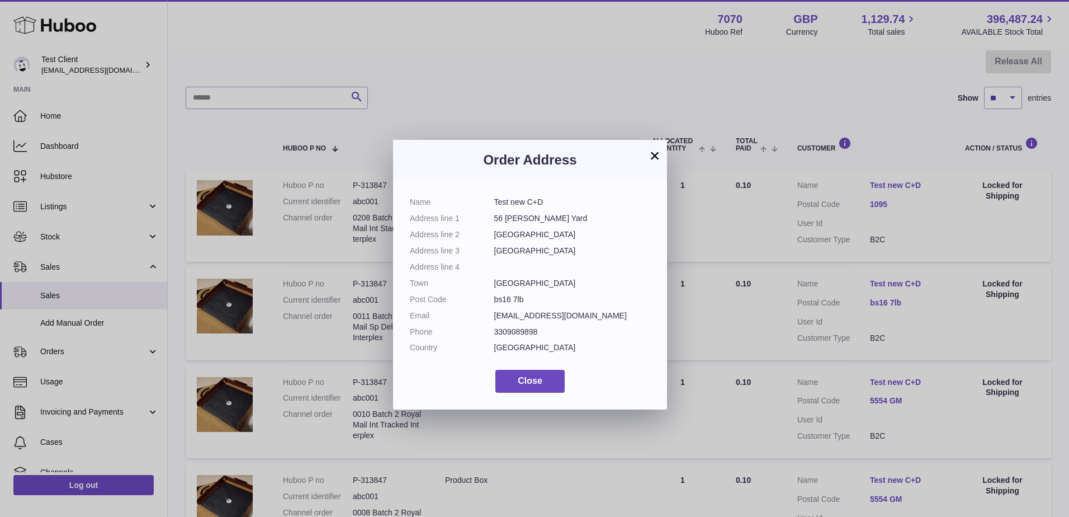
click at [787, 304] on div "× Order Address Name Test new C+D Address line 1 56 Abel Yard Address line 2 Oa…" at bounding box center [534, 275] width 1069 height 517
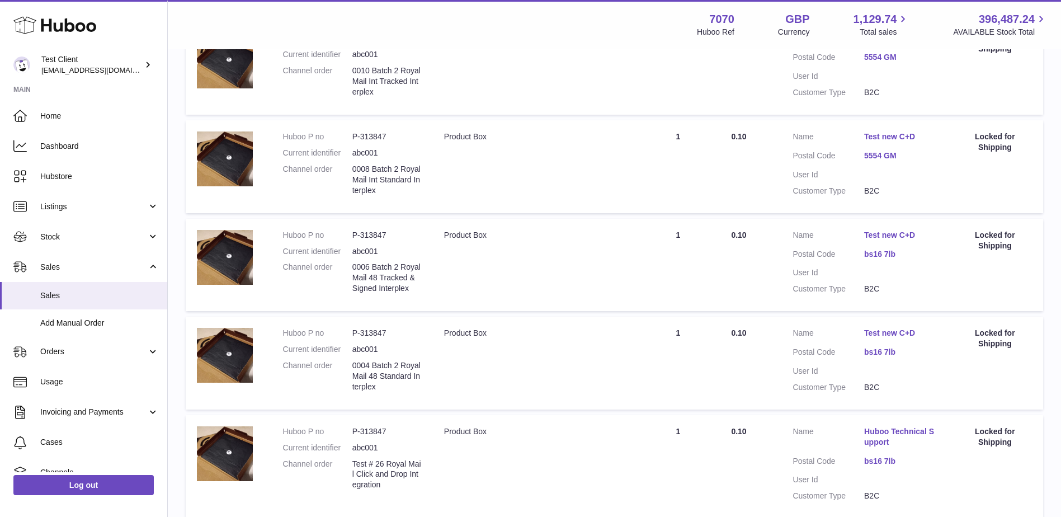
scroll to position [559, 0]
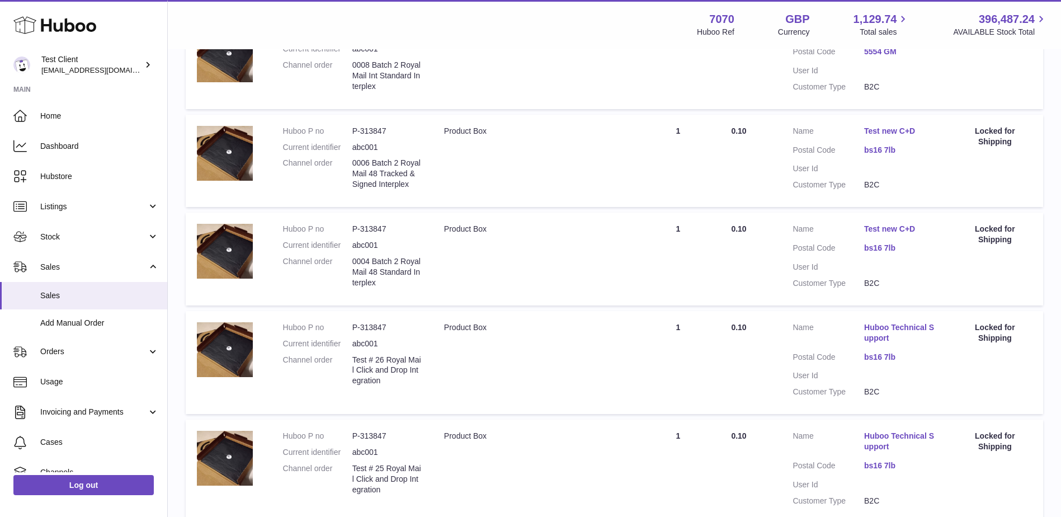
click at [905, 234] on link "Test new C+D" at bounding box center [900, 229] width 72 height 11
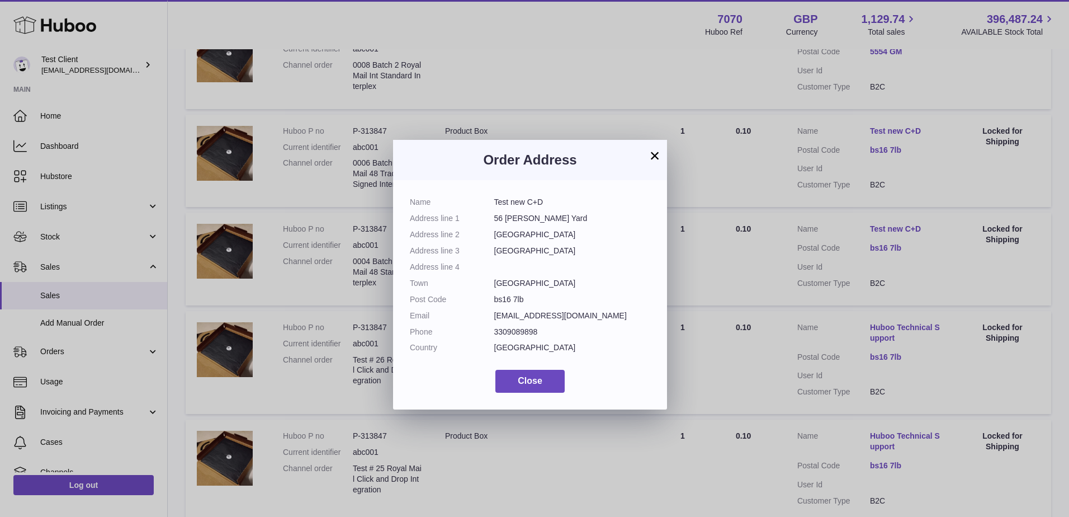
click at [821, 310] on div "× Order Address Name Test new C+D Address line 1 56 Abel Yard Address line 2 Oa…" at bounding box center [534, 275] width 1069 height 517
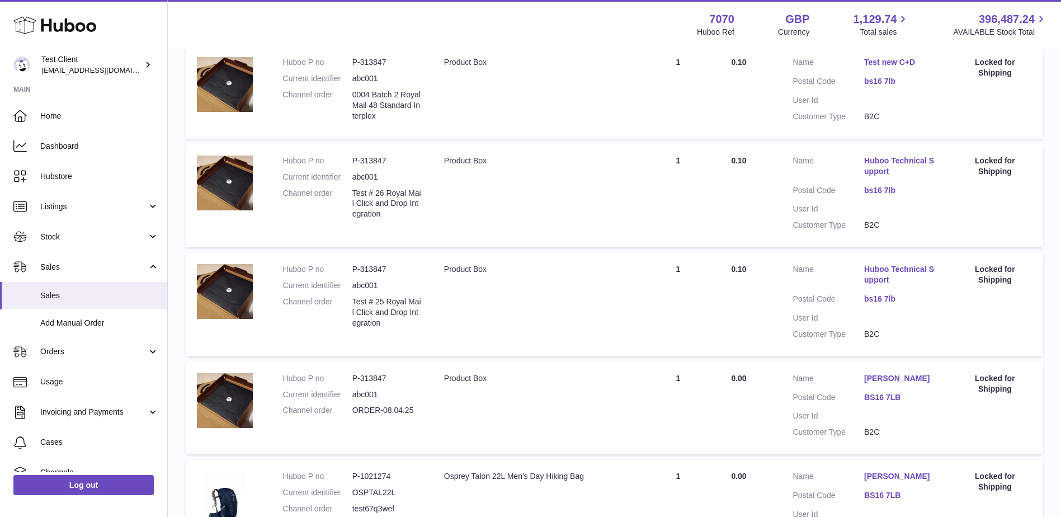
scroll to position [894, 0]
